Goal: Task Accomplishment & Management: Manage account settings

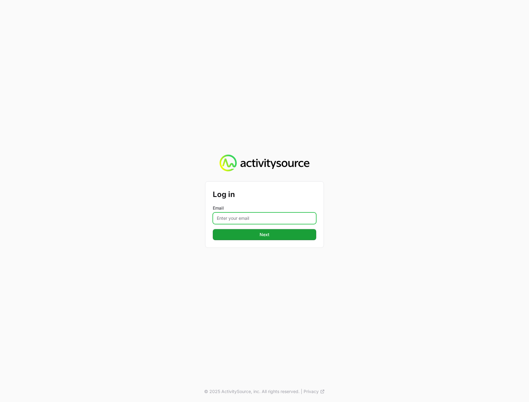
click at [263, 217] on input "Email" at bounding box center [264, 218] width 103 height 12
type input "[PERSON_NAME][EMAIL_ADDRESS][DOMAIN_NAME]"
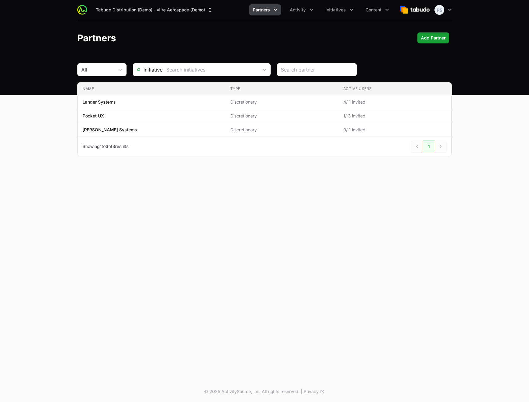
click at [254, 28] on header "Partners Add Partner Add Partner" at bounding box center [264, 38] width 529 height 36
click at [291, 10] on span "Activity" at bounding box center [298, 10] width 16 height 6
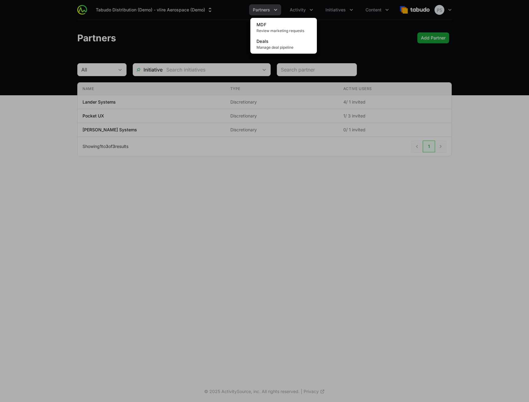
click at [341, 10] on div "Activity menu" at bounding box center [264, 201] width 529 height 402
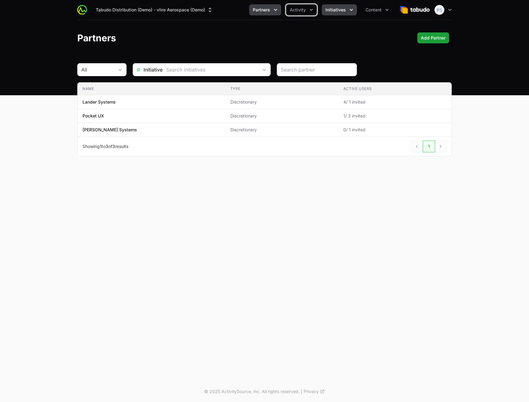
click at [341, 10] on span "Initiatives" at bounding box center [335, 10] width 20 height 6
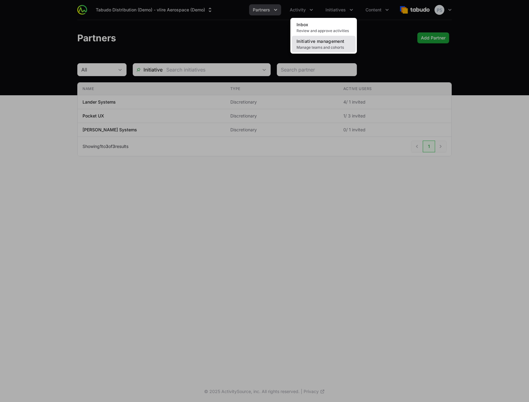
click at [322, 43] on span "Initiative management" at bounding box center [321, 40] width 48 height 5
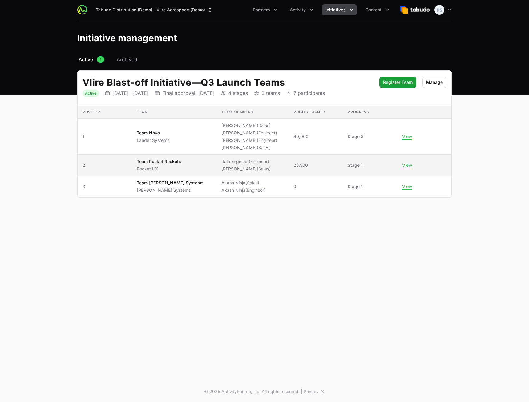
click at [403, 165] on button "View" at bounding box center [407, 165] width 10 height 6
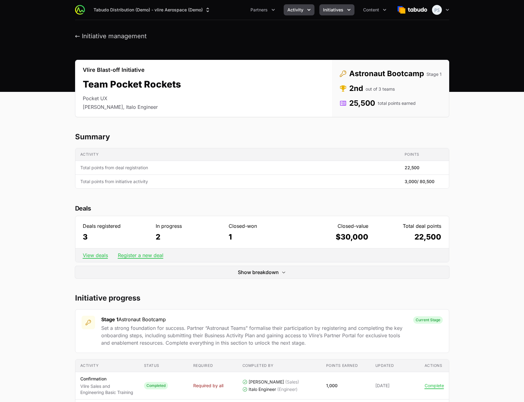
click at [292, 11] on span "Activity" at bounding box center [296, 10] width 16 height 6
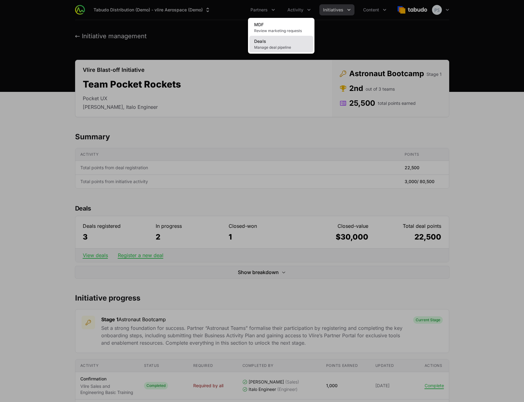
click at [276, 42] on link "Deals Manage deal pipeline" at bounding box center [281, 44] width 64 height 17
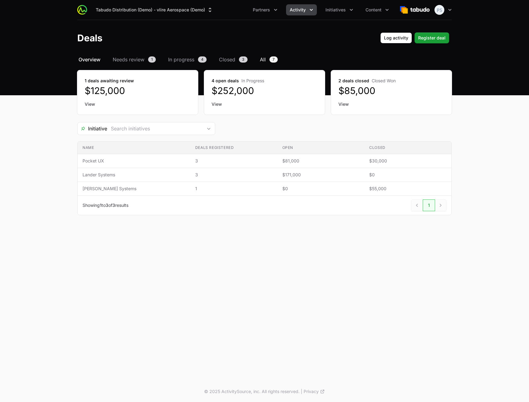
click at [264, 61] on span "All" at bounding box center [263, 59] width 6 height 7
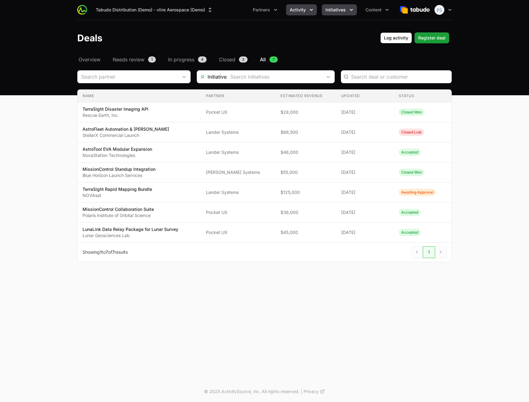
click at [336, 14] on button "Initiatives" at bounding box center [339, 9] width 35 height 11
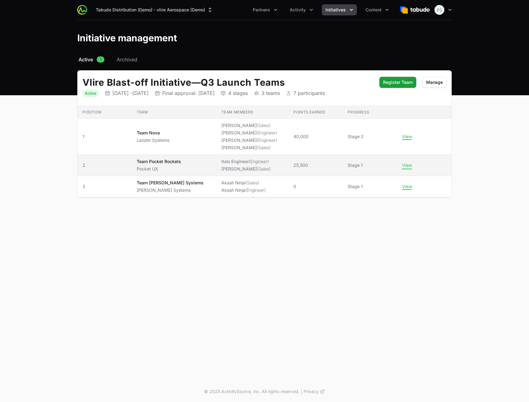
click at [405, 167] on button "View" at bounding box center [407, 165] width 10 height 6
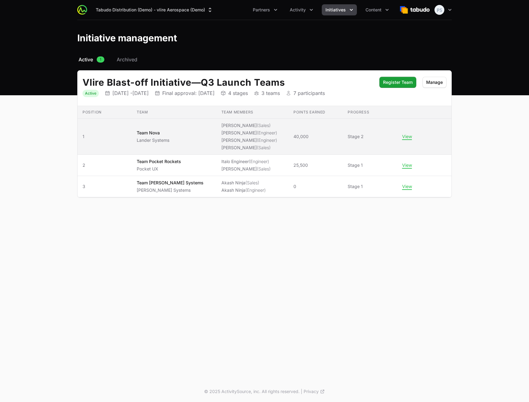
click at [232, 131] on li "[PERSON_NAME] (Engineer)" at bounding box center [249, 133] width 56 height 6
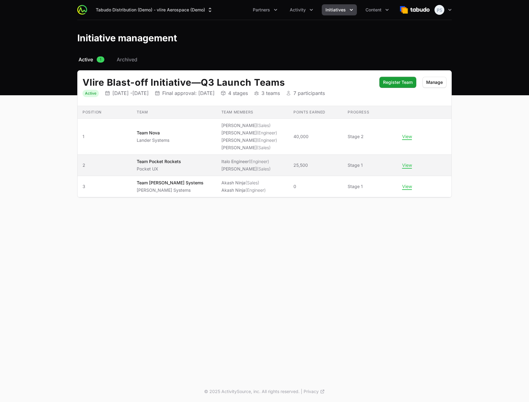
click at [221, 165] on ul "Italo Engineer (Engineer) [PERSON_NAME] (Sales)" at bounding box center [245, 165] width 49 height 14
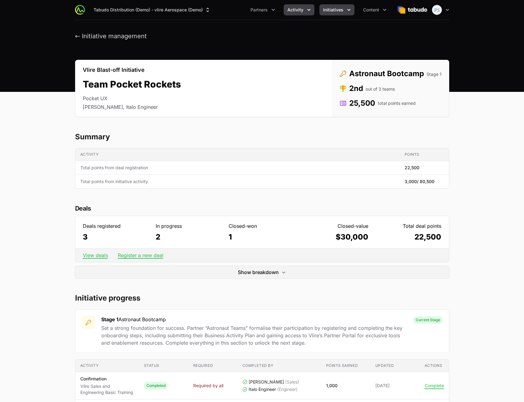
click at [304, 9] on span "Activity" at bounding box center [296, 10] width 16 height 6
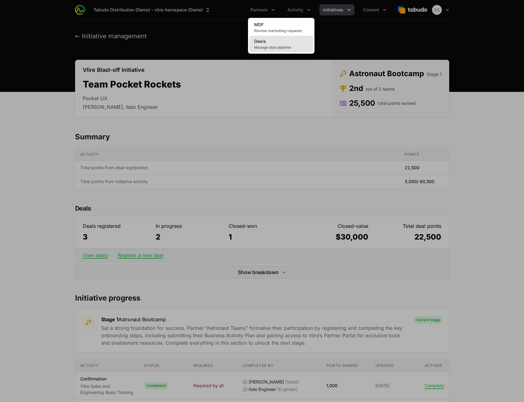
click at [277, 43] on link "Deals Manage deal pipeline" at bounding box center [281, 44] width 64 height 17
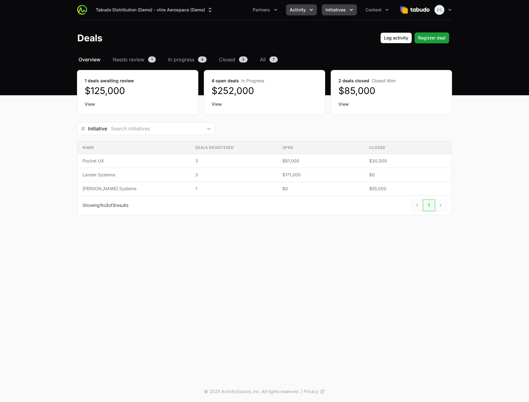
click at [330, 9] on span "Initiatives" at bounding box center [335, 10] width 20 height 6
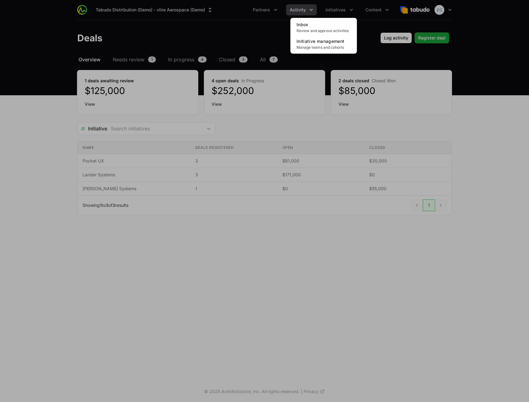
click at [217, 36] on div "Initiatives menu" at bounding box center [264, 201] width 529 height 402
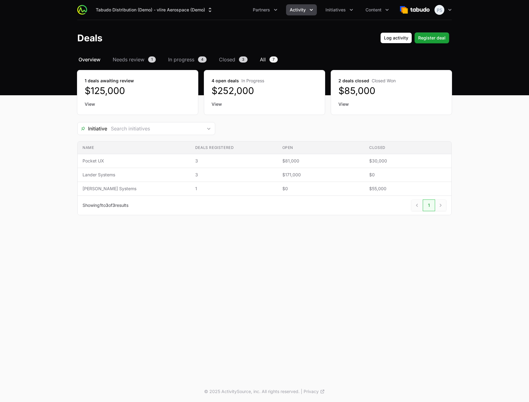
click at [264, 60] on span "All" at bounding box center [263, 59] width 6 height 7
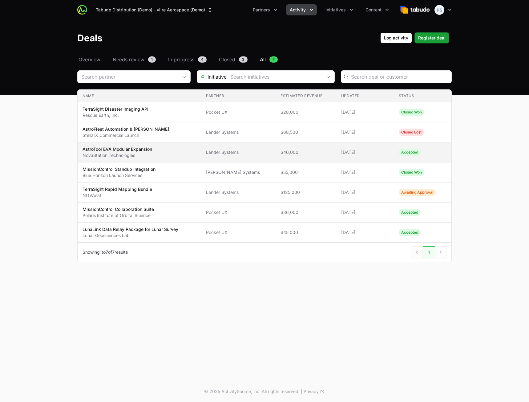
click at [192, 154] on span "AstroTool EVA Modular Expansion NovaStation Technologies" at bounding box center [140, 152] width 114 height 12
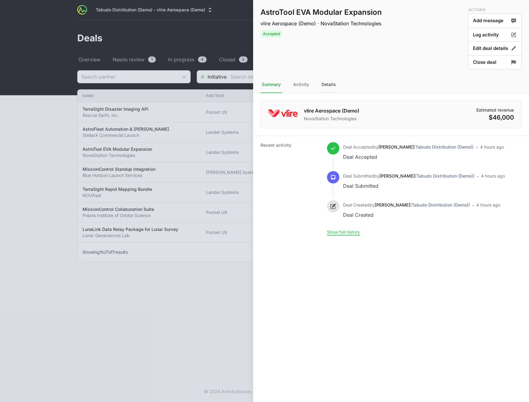
click at [326, 87] on div "Details" at bounding box center [328, 84] width 17 height 17
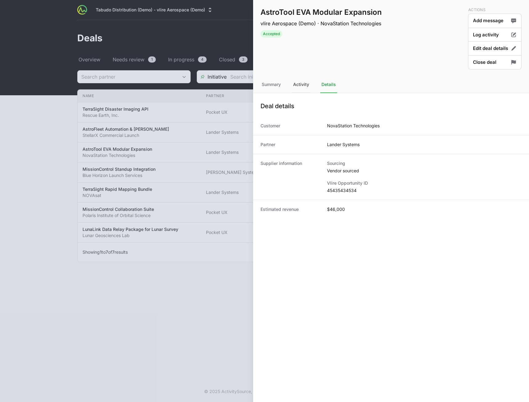
click at [295, 88] on div "Activity" at bounding box center [301, 84] width 18 height 17
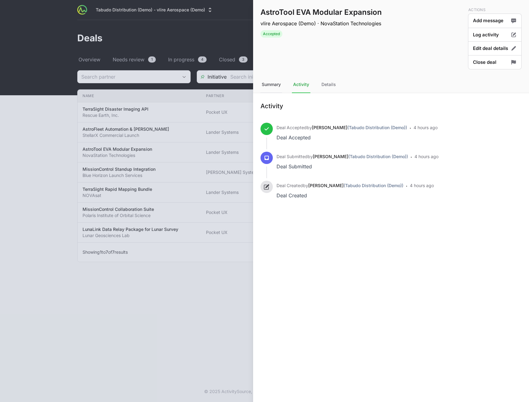
click at [265, 87] on div "Summary" at bounding box center [271, 84] width 22 height 17
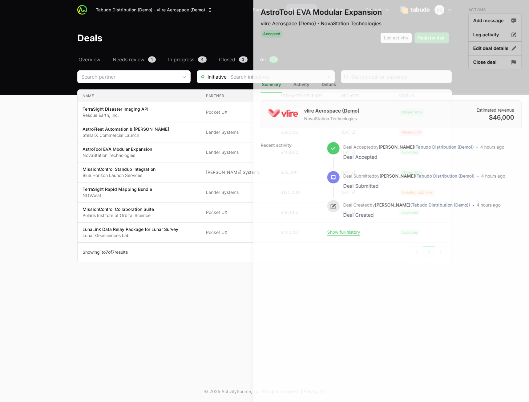
click at [180, 288] on div at bounding box center [264, 201] width 529 height 402
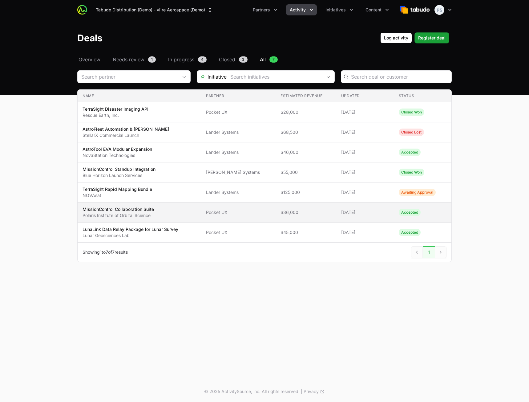
click at [179, 210] on span "MissionControl Collaboration Suite Polaris Institute of Orbital Science" at bounding box center [140, 212] width 114 height 12
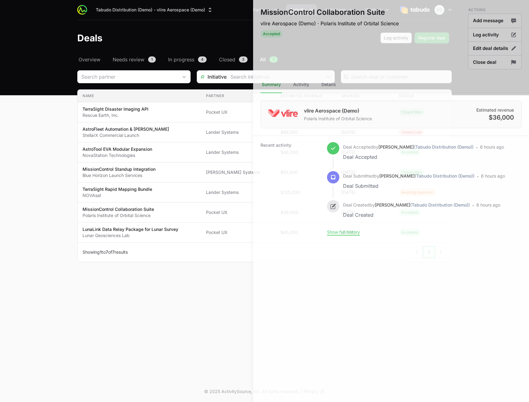
click at [161, 291] on div at bounding box center [264, 201] width 529 height 402
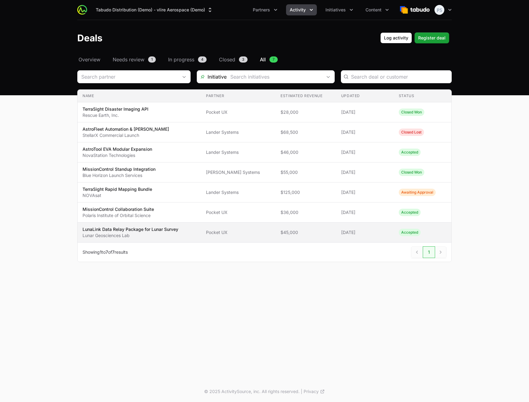
click at [173, 234] on p "Lunar Geosciences Lab" at bounding box center [131, 235] width 96 height 6
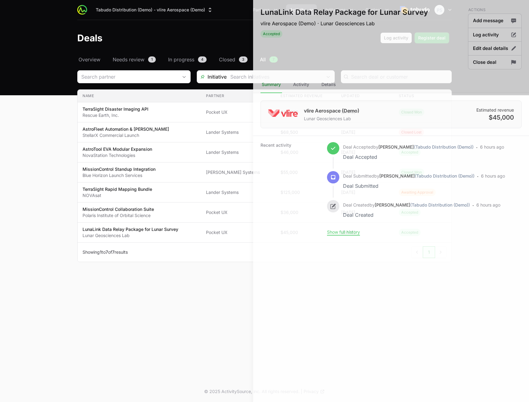
click at [183, 297] on div at bounding box center [264, 201] width 529 height 402
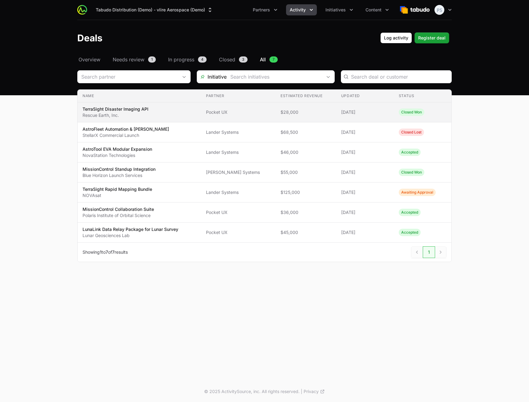
click at [167, 111] on span "TerraSight Disaster Imaging API Rescue Earth, Inc." at bounding box center [140, 112] width 114 height 12
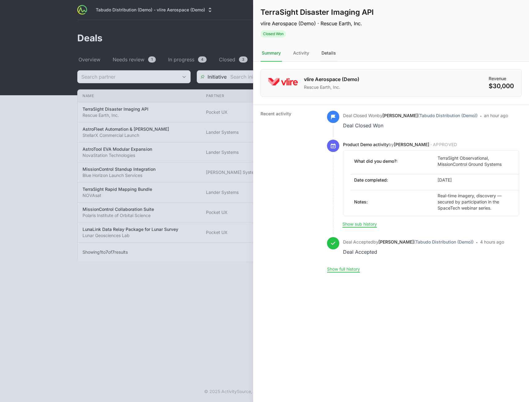
click at [326, 55] on div "Details" at bounding box center [328, 53] width 17 height 17
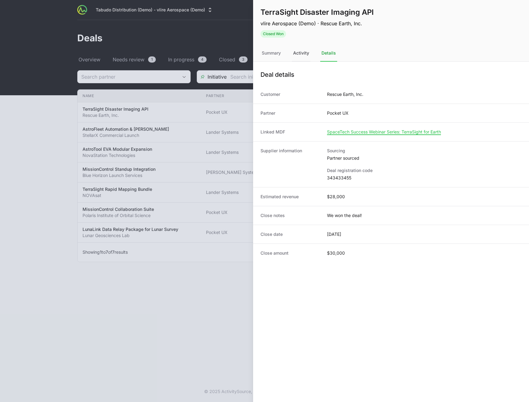
click at [303, 54] on div "Activity" at bounding box center [301, 53] width 18 height 17
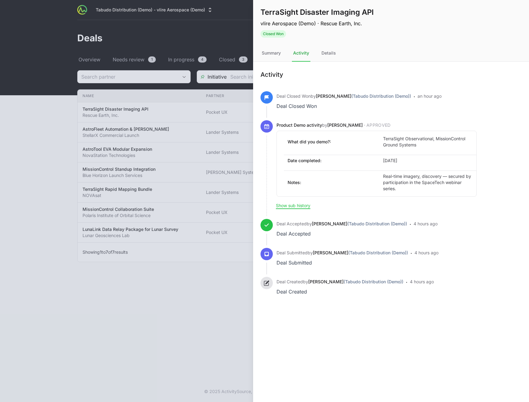
click at [285, 53] on nav "Summary Activity Details" at bounding box center [391, 53] width 276 height 17
click at [277, 54] on div "Summary" at bounding box center [271, 53] width 22 height 17
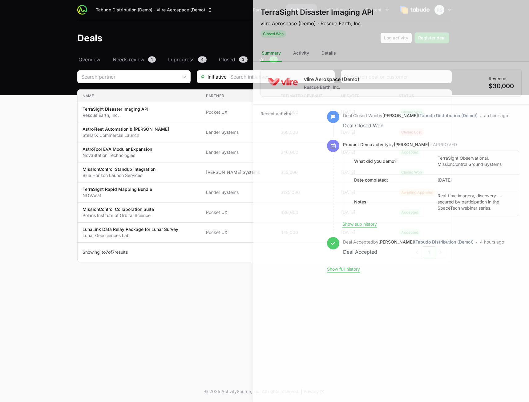
drag, startPoint x: 149, startPoint y: 259, endPoint x: 151, endPoint y: 256, distance: 4.2
click at [150, 257] on div at bounding box center [264, 201] width 529 height 402
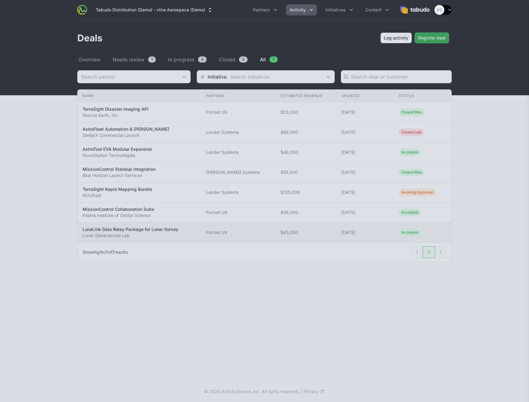
click at [163, 237] on p "Lunar Geosciences Lab" at bounding box center [131, 235] width 96 height 6
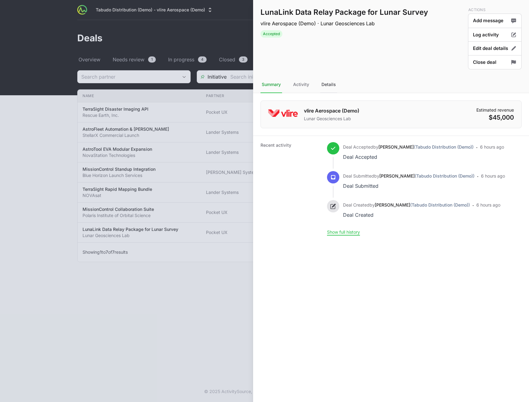
click at [328, 91] on div "Details" at bounding box center [328, 84] width 17 height 17
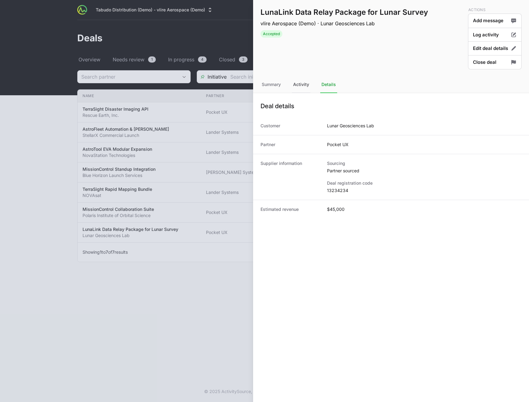
click at [307, 91] on div "Activity" at bounding box center [301, 84] width 18 height 17
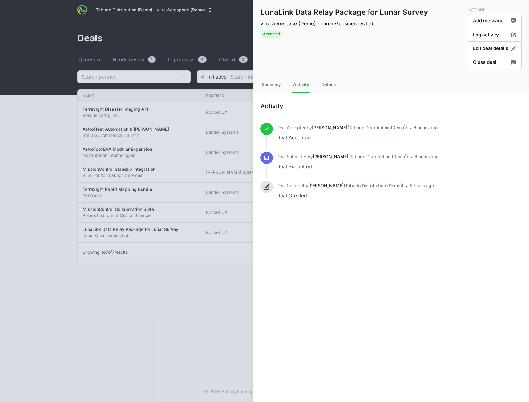
click at [304, 86] on div "Activity" at bounding box center [301, 84] width 18 height 17
click at [279, 85] on div "Summary" at bounding box center [271, 84] width 22 height 17
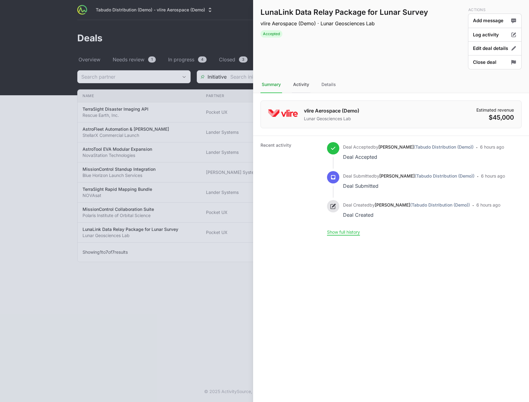
click at [310, 84] on div "Activity" at bounding box center [301, 84] width 18 height 17
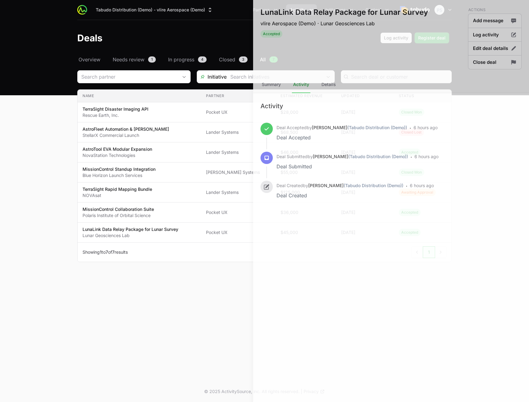
drag, startPoint x: 190, startPoint y: 288, endPoint x: 193, endPoint y: 285, distance: 3.5
click at [191, 287] on div at bounding box center [264, 201] width 529 height 402
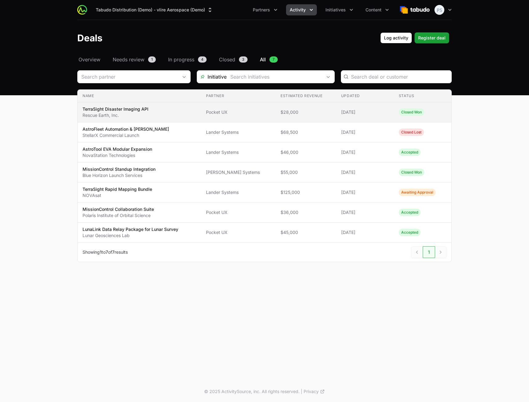
click at [196, 115] on span "TerraSight Disaster Imaging API Rescue Earth, Inc." at bounding box center [140, 112] width 114 height 12
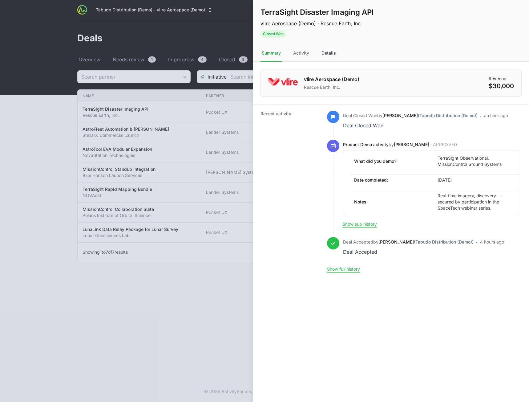
click at [326, 59] on div "Details" at bounding box center [328, 53] width 17 height 17
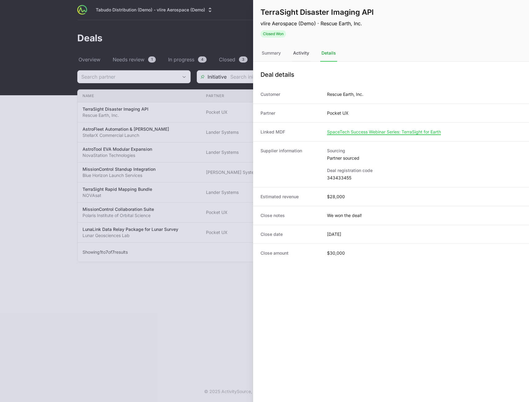
click at [303, 56] on div "Activity" at bounding box center [301, 53] width 18 height 17
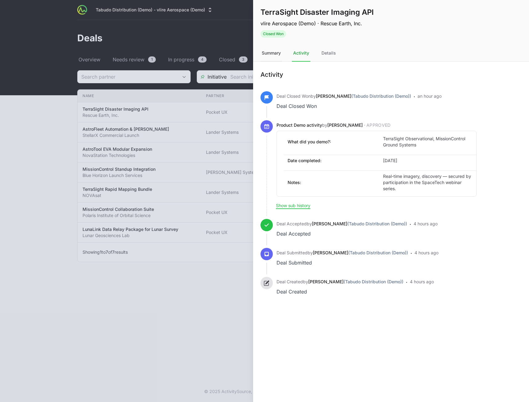
click at [273, 53] on div "Summary" at bounding box center [271, 53] width 22 height 17
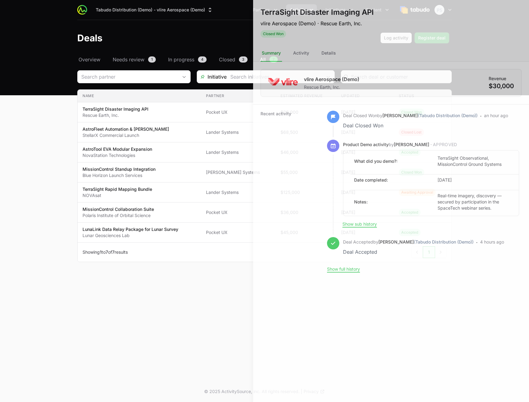
click at [120, 251] on div at bounding box center [264, 201] width 529 height 402
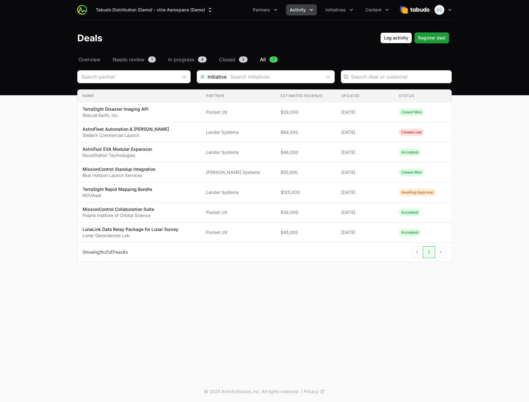
click at [411, 327] on div "Tabudo Distribution (Demo) - vlire Aerospace (Demo) Partners Activity Initiativ…" at bounding box center [264, 190] width 529 height 381
